Goal: Information Seeking & Learning: Compare options

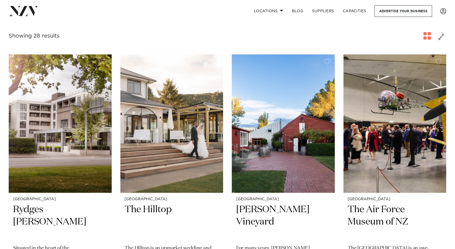
scroll to position [190, 0]
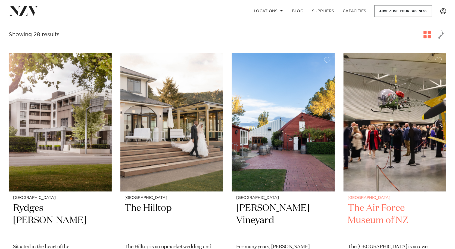
click at [386, 148] on img at bounding box center [395, 122] width 103 height 138
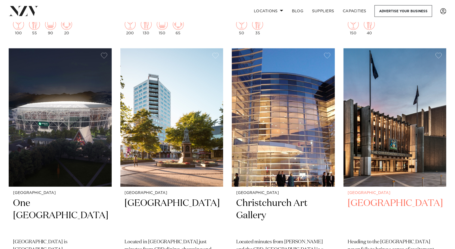
scroll to position [734, 0]
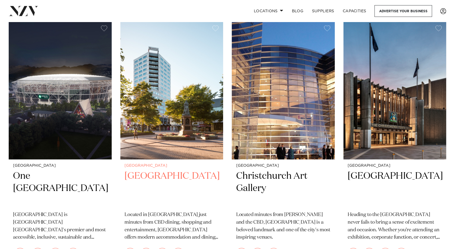
click at [163, 145] on img at bounding box center [171, 90] width 103 height 138
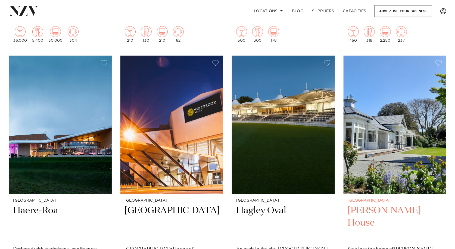
scroll to position [979, 0]
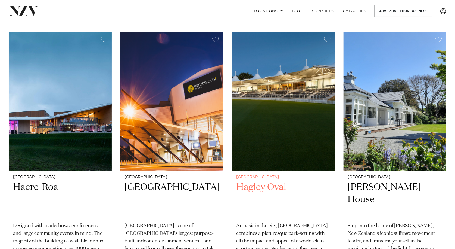
click at [268, 186] on h2 "Hagley Oval" at bounding box center [283, 199] width 94 height 37
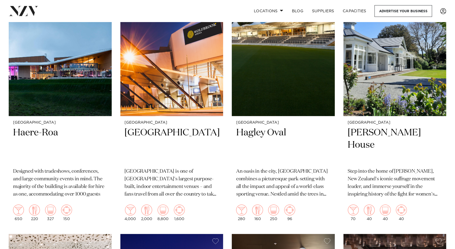
scroll to position [1033, 0]
click at [399, 131] on h2 "[PERSON_NAME] House" at bounding box center [395, 144] width 94 height 37
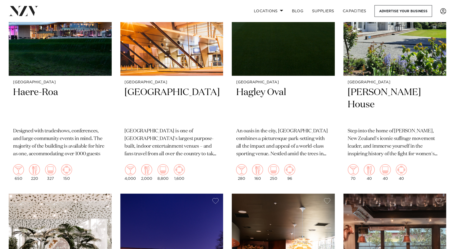
scroll to position [1115, 0]
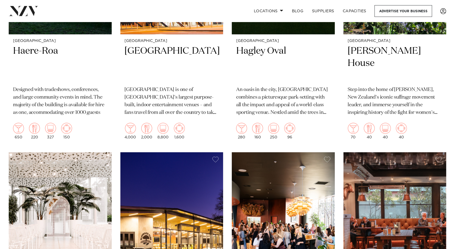
click at [58, 209] on img at bounding box center [60, 221] width 103 height 138
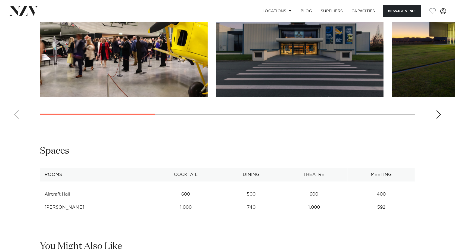
scroll to position [625, 0]
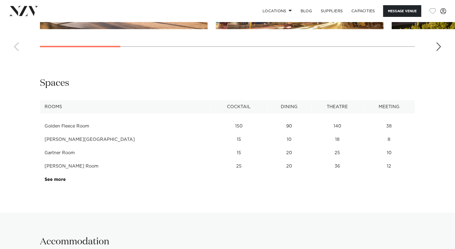
scroll to position [680, 0]
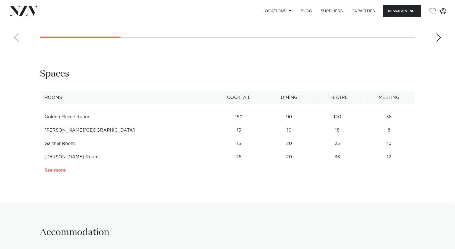
click at [59, 171] on link "See more" at bounding box center [66, 170] width 42 height 4
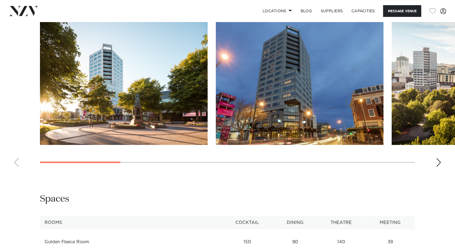
scroll to position [517, 0]
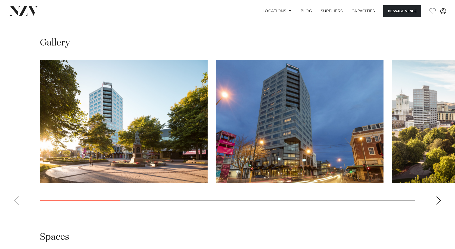
click at [440, 201] on div "Next slide" at bounding box center [438, 200] width 5 height 9
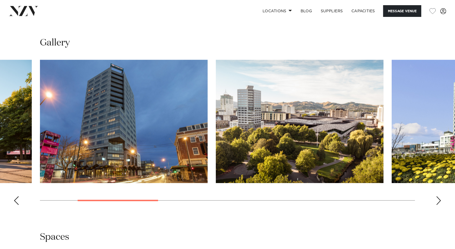
click at [440, 201] on div "Next slide" at bounding box center [438, 200] width 5 height 9
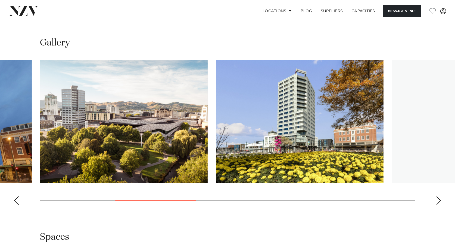
click at [440, 201] on div "Next slide" at bounding box center [438, 200] width 5 height 9
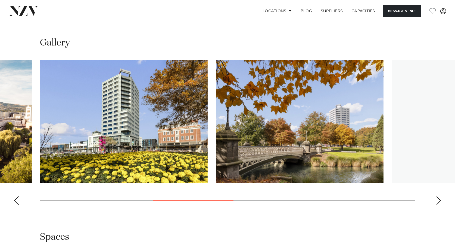
click at [440, 201] on div "Next slide" at bounding box center [438, 200] width 5 height 9
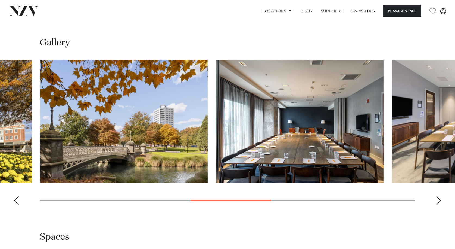
click at [440, 201] on div "Next slide" at bounding box center [438, 200] width 5 height 9
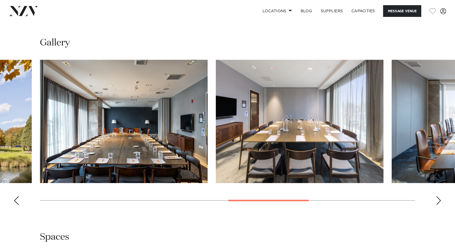
click at [440, 201] on div "Next slide" at bounding box center [438, 200] width 5 height 9
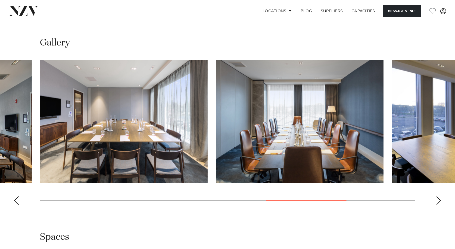
click at [440, 201] on div "Next slide" at bounding box center [438, 200] width 5 height 9
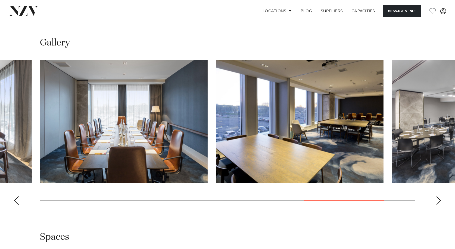
click at [440, 201] on div "Next slide" at bounding box center [438, 200] width 5 height 9
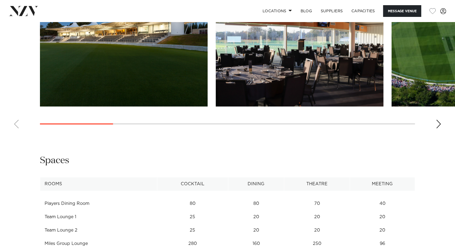
scroll to position [571, 0]
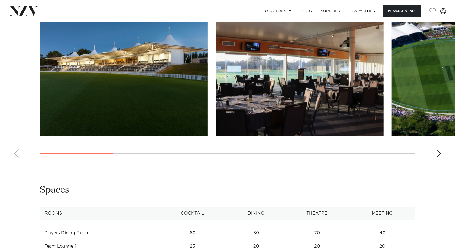
click at [439, 149] on div "Next slide" at bounding box center [438, 153] width 5 height 9
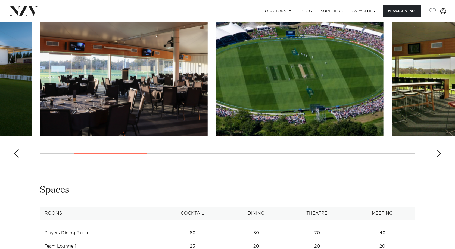
click at [439, 149] on div "Next slide" at bounding box center [438, 153] width 5 height 9
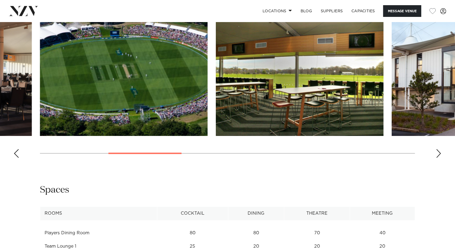
click at [439, 149] on div "Next slide" at bounding box center [438, 153] width 5 height 9
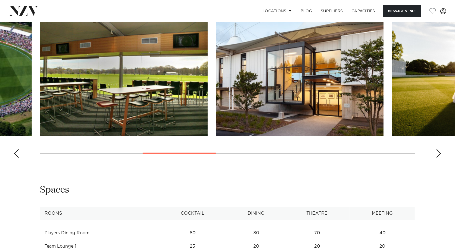
click at [439, 149] on div "Next slide" at bounding box center [438, 153] width 5 height 9
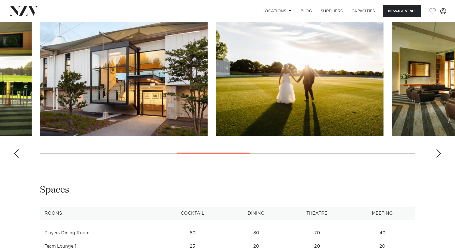
click at [439, 149] on div "Next slide" at bounding box center [438, 153] width 5 height 9
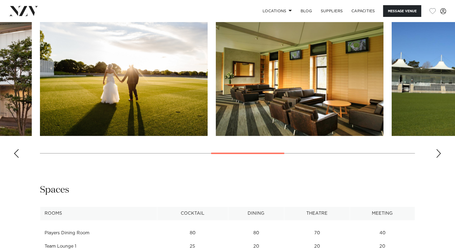
click at [439, 149] on div "Next slide" at bounding box center [438, 153] width 5 height 9
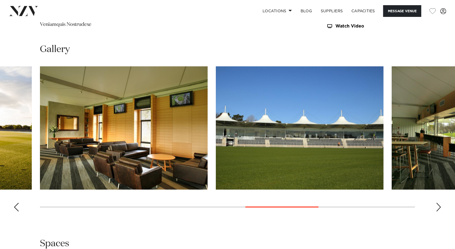
scroll to position [517, 0]
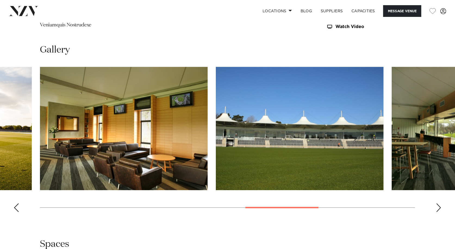
click at [435, 200] on swiper-container at bounding box center [227, 141] width 455 height 149
click at [438, 203] on div "Next slide" at bounding box center [438, 207] width 5 height 9
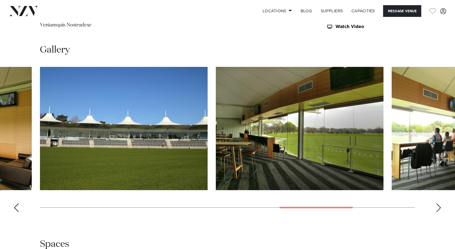
click at [438, 203] on div "Next slide" at bounding box center [438, 207] width 5 height 9
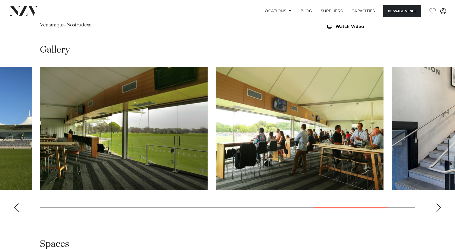
click at [438, 203] on div "Next slide" at bounding box center [438, 207] width 5 height 9
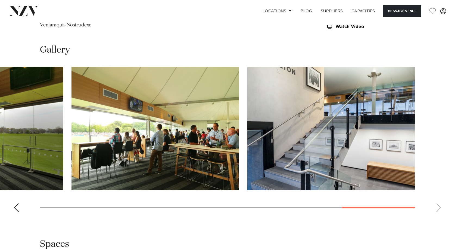
click at [16, 203] on div "Previous slide" at bounding box center [16, 207] width 5 height 9
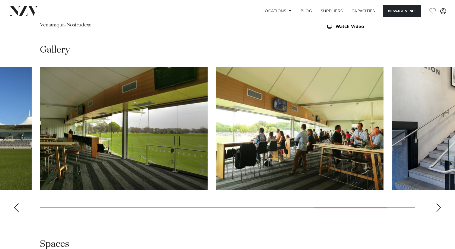
click at [15, 203] on div "Previous slide" at bounding box center [16, 207] width 5 height 9
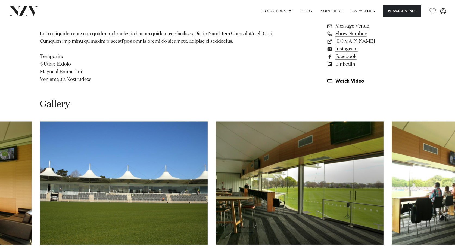
scroll to position [326, 0]
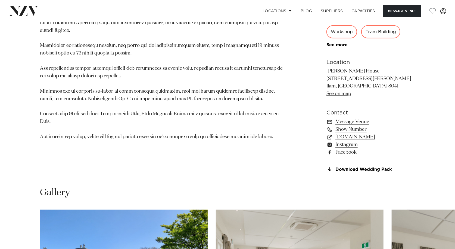
scroll to position [353, 0]
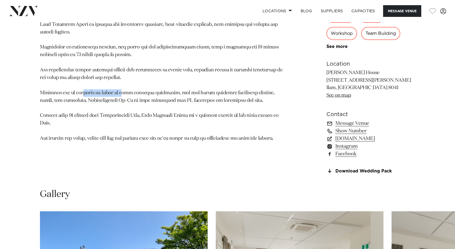
drag, startPoint x: 123, startPoint y: 94, endPoint x: 67, endPoint y: 94, distance: 55.5
click at [68, 94] on p at bounding box center [164, 66] width 248 height 152
drag, startPoint x: 67, startPoint y: 94, endPoint x: 56, endPoint y: 94, distance: 11.1
click at [56, 94] on p at bounding box center [164, 66] width 248 height 152
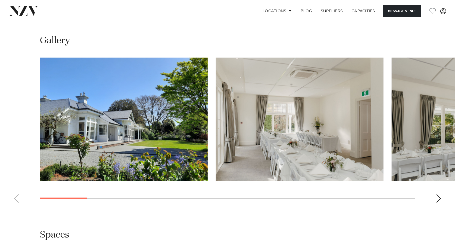
scroll to position [517, 0]
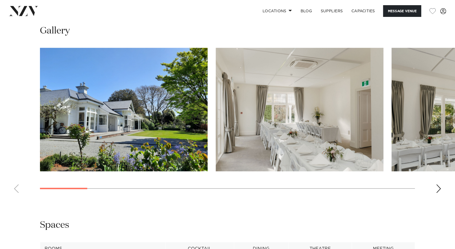
click at [436, 185] on div "Next slide" at bounding box center [438, 188] width 5 height 9
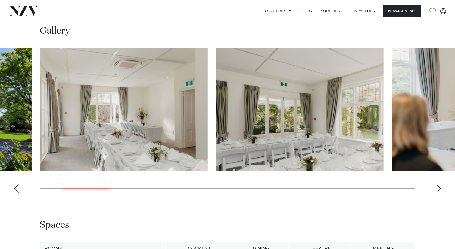
click at [436, 185] on div "Next slide" at bounding box center [438, 188] width 5 height 9
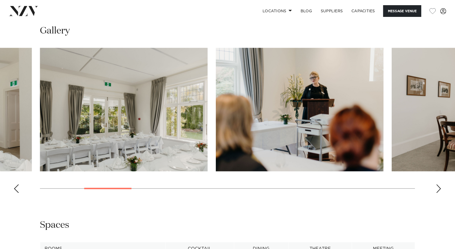
click at [436, 185] on div "Next slide" at bounding box center [438, 188] width 5 height 9
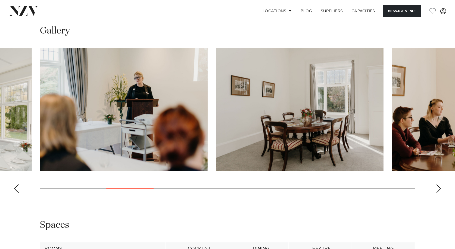
click at [436, 185] on div "Next slide" at bounding box center [438, 188] width 5 height 9
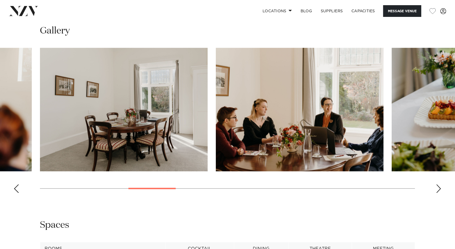
click at [436, 185] on swiper-container at bounding box center [227, 122] width 455 height 149
click at [439, 188] on div "Next slide" at bounding box center [438, 188] width 5 height 9
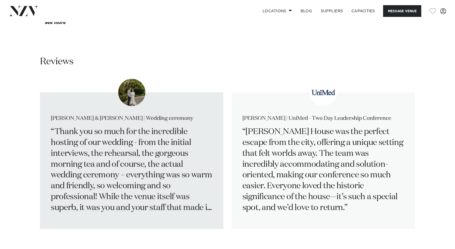
scroll to position [816, 0]
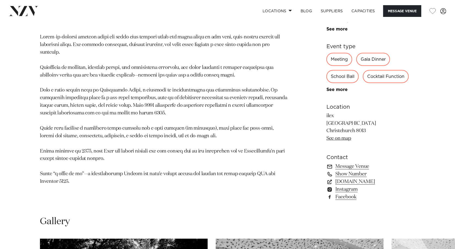
scroll to position [301, 0]
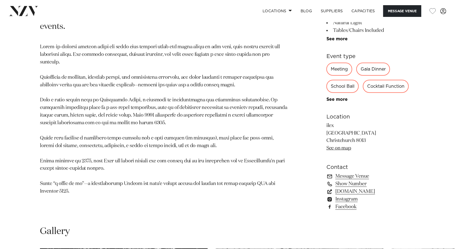
click at [361, 191] on link "[DOMAIN_NAME]" at bounding box center [371, 191] width 89 height 8
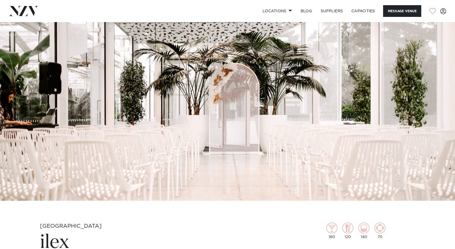
scroll to position [0, 0]
